Goal: Task Accomplishment & Management: Manage account settings

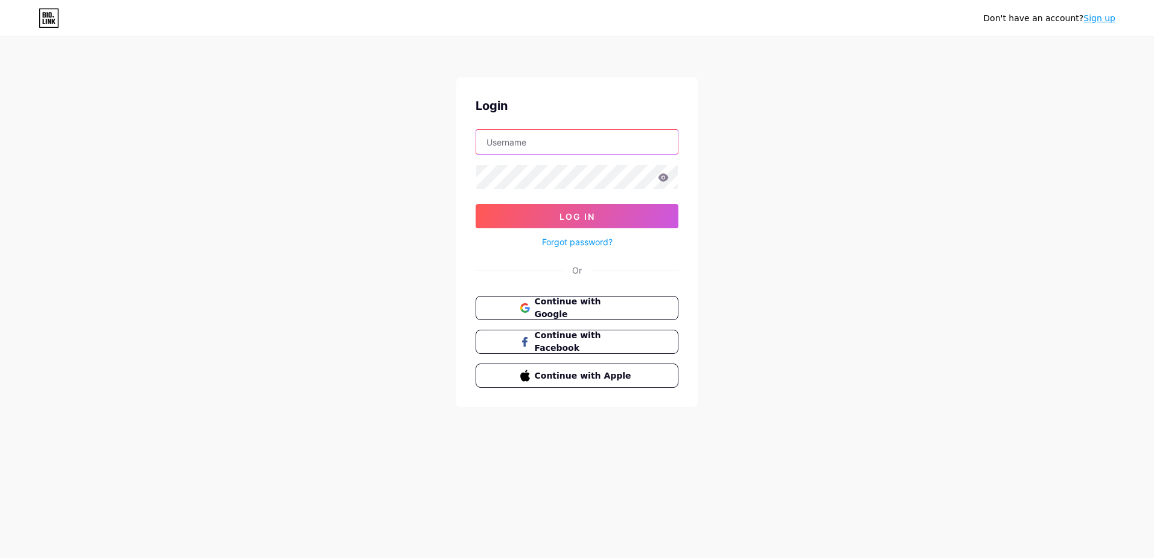
type input "[PERSON_NAME][EMAIL_ADDRESS][DOMAIN_NAME]"
click at [662, 175] on icon at bounding box center [664, 177] width 10 height 8
click at [663, 179] on icon at bounding box center [663, 177] width 11 height 8
click at [659, 177] on icon at bounding box center [664, 177] width 10 height 8
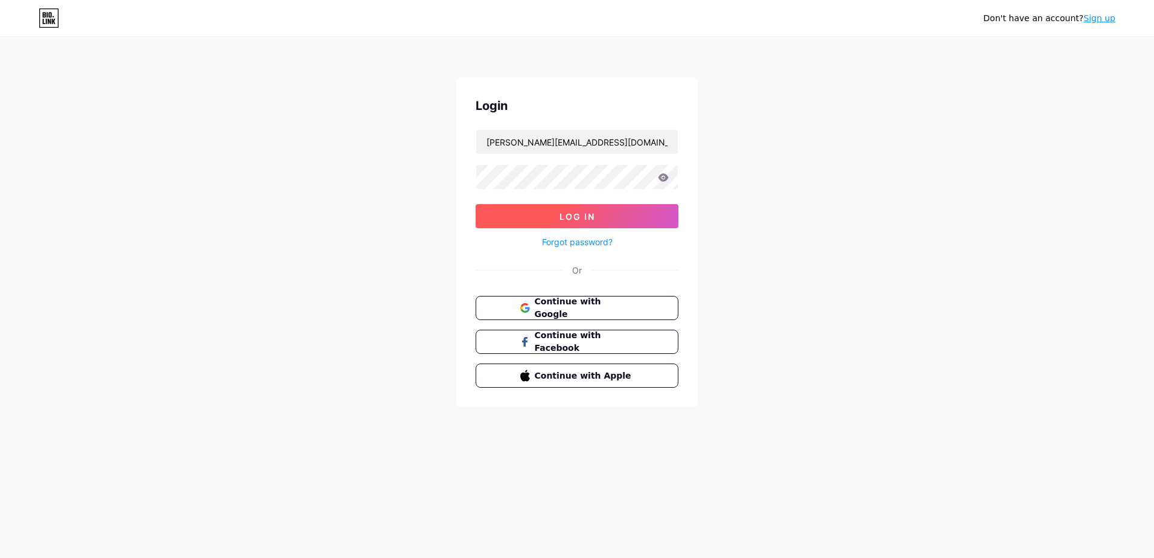
click at [600, 214] on button "Log In" at bounding box center [577, 216] width 203 height 24
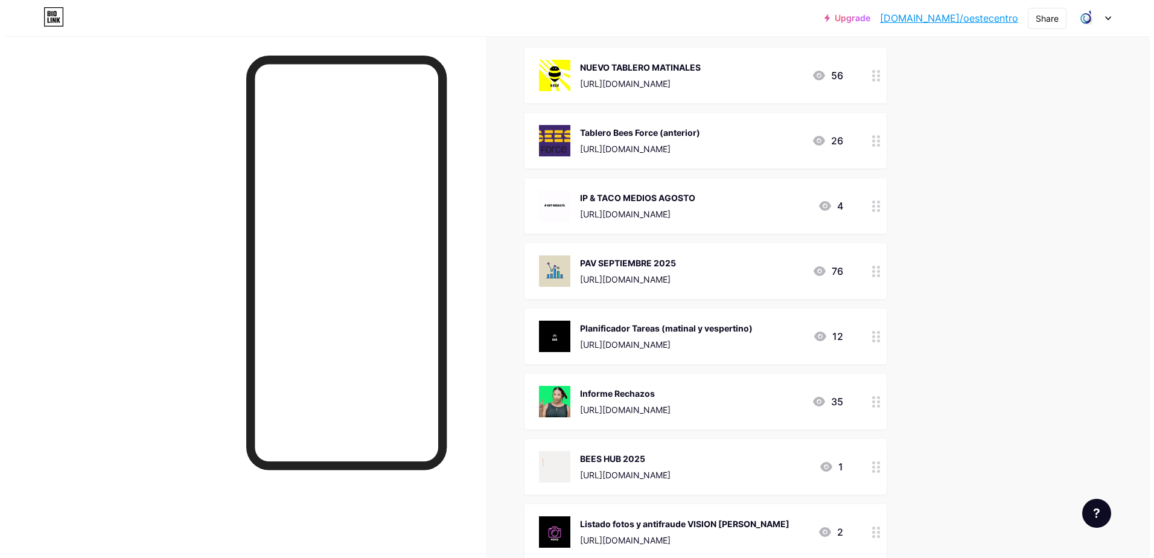
scroll to position [121, 0]
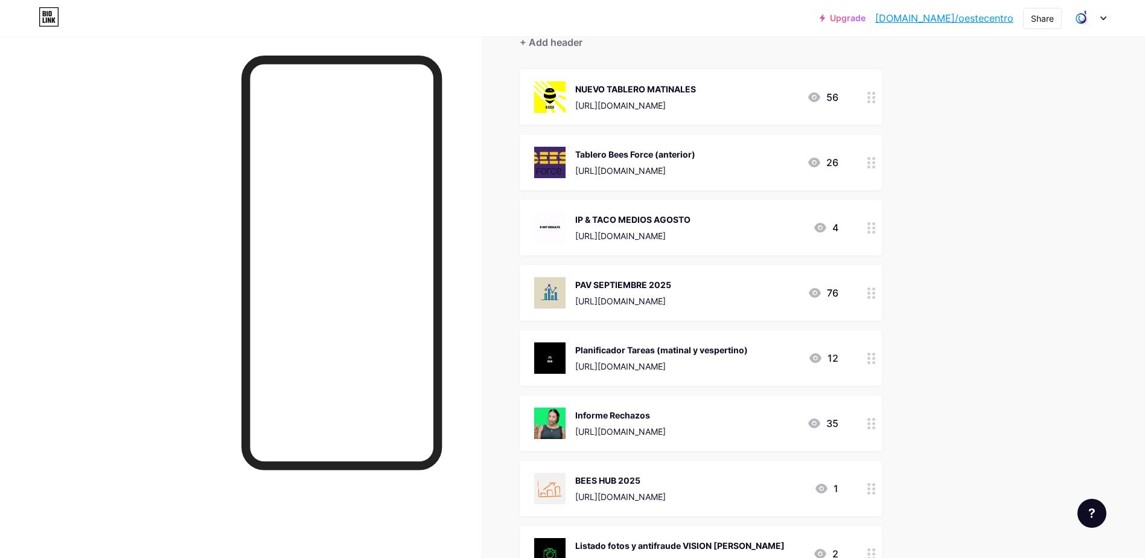
click at [734, 371] on div "[URL][DOMAIN_NAME]" at bounding box center [661, 366] width 173 height 13
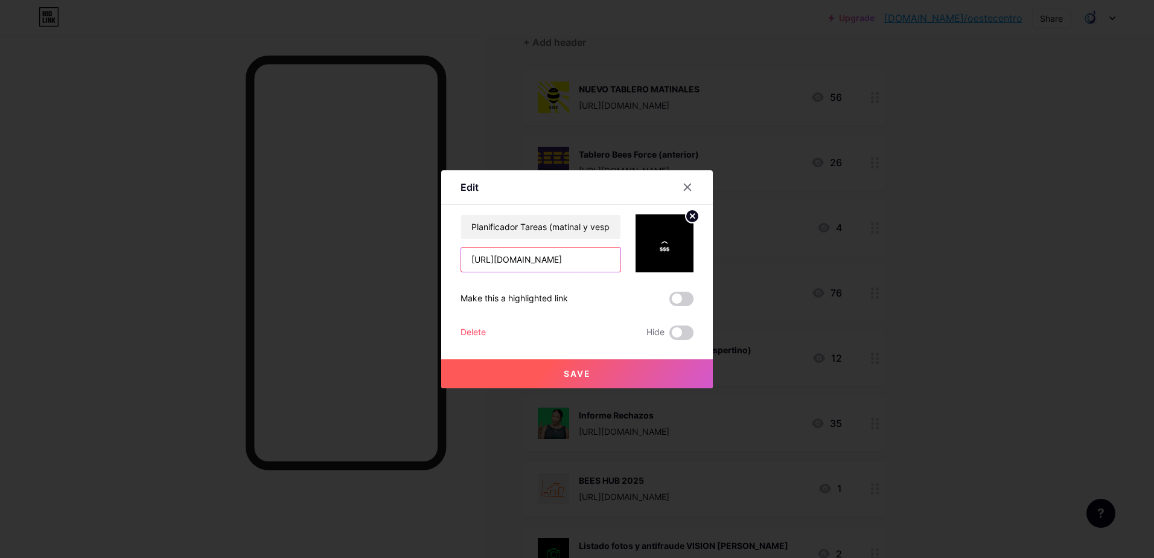
click at [531, 260] on input "[URL][DOMAIN_NAME]" at bounding box center [540, 260] width 159 height 24
paste input "[URL][DOMAIN_NAME]"
type input "[URL][DOMAIN_NAME]"
click at [569, 369] on span "Save" at bounding box center [577, 373] width 27 height 10
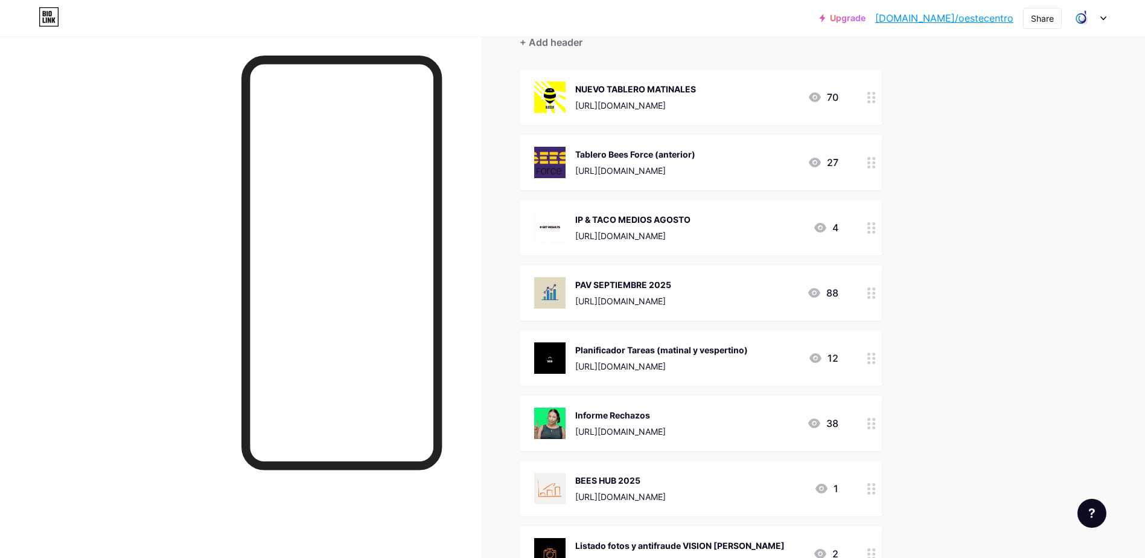
click at [671, 293] on div "PAV SEPTIEMBRE 2025 [URL][DOMAIN_NAME]" at bounding box center [623, 292] width 96 height 31
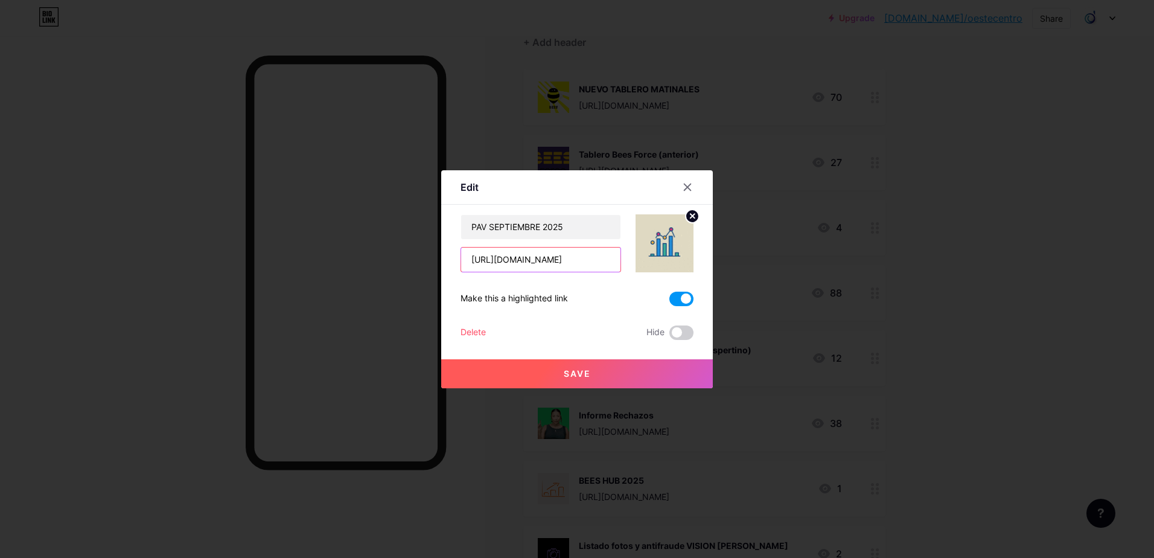
click at [585, 266] on input "[URL][DOMAIN_NAME]" at bounding box center [540, 260] width 159 height 24
paste input "[URL][DOMAIN_NAME]"
type input "[URL][DOMAIN_NAME]"
click at [597, 374] on button "Save" at bounding box center [577, 373] width 272 height 29
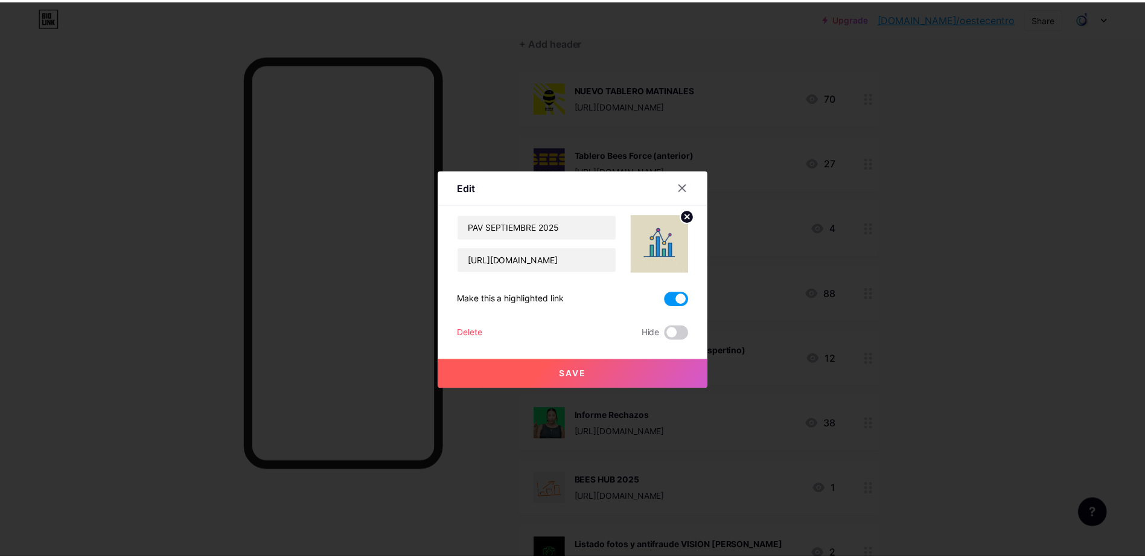
scroll to position [0, 0]
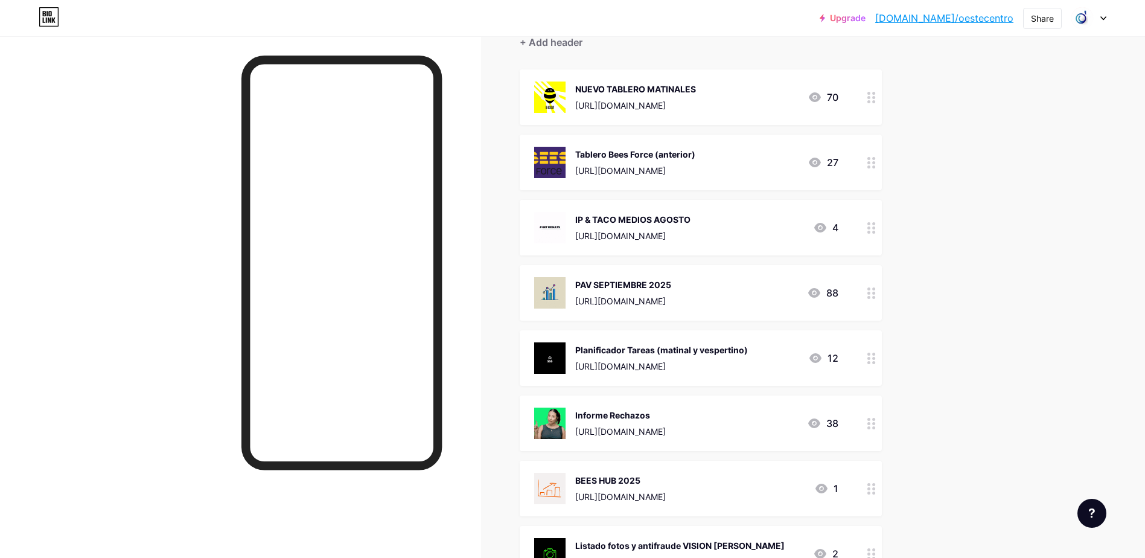
click at [663, 281] on div "PAV SEPTIEMBRE 2025" at bounding box center [623, 284] width 96 height 13
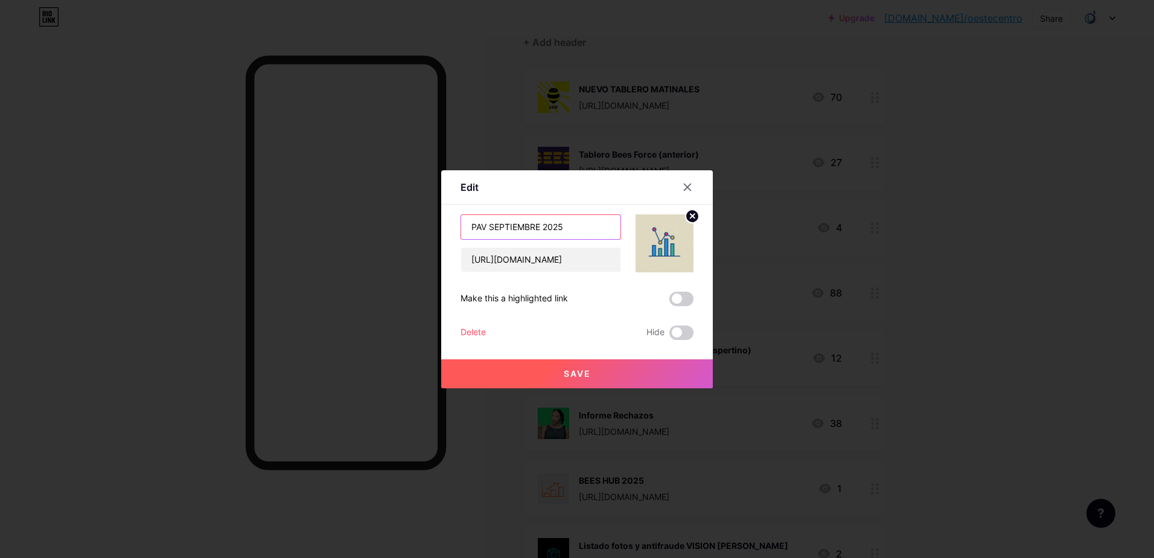
click at [503, 226] on input "PAV SEPTIEMBRE 2025" at bounding box center [540, 227] width 159 height 24
drag, startPoint x: 499, startPoint y: 231, endPoint x: 583, endPoint y: 234, distance: 84.0
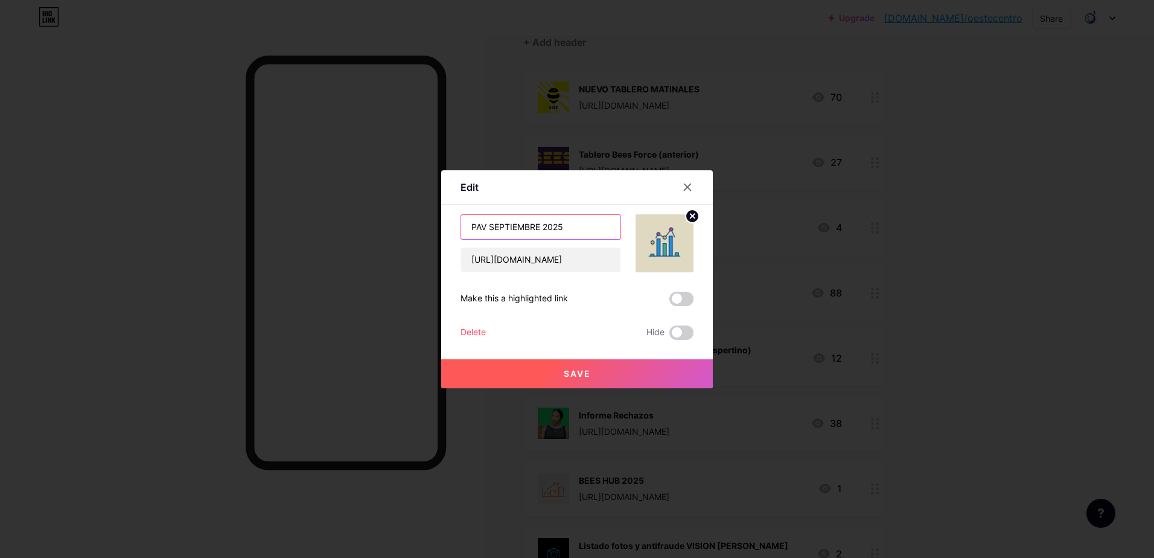
click at [583, 234] on input "PAV SEPTIEMBRE 2025" at bounding box center [540, 227] width 159 height 24
type input "PAV MES ACTUAL"
click at [602, 367] on button "Save" at bounding box center [577, 373] width 272 height 29
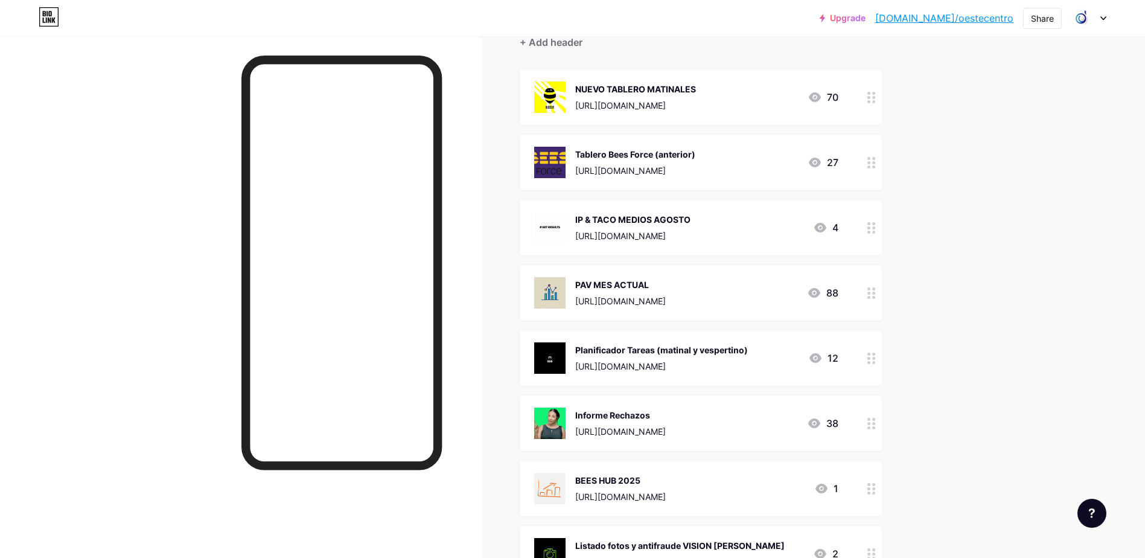
click at [143, 371] on div at bounding box center [240, 315] width 481 height 558
click at [132, 363] on div at bounding box center [240, 315] width 481 height 558
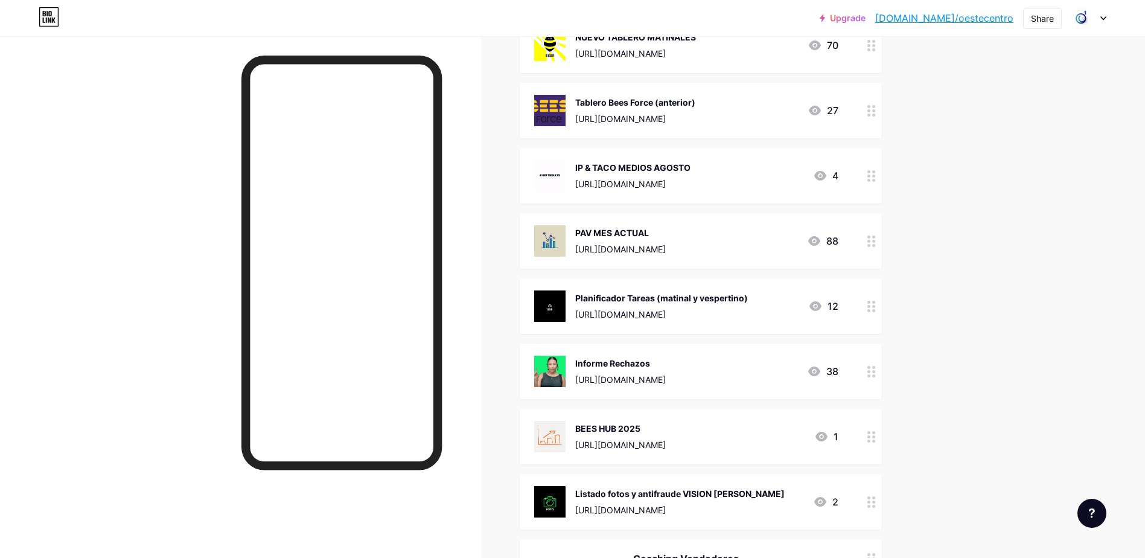
scroll to position [181, 0]
